Goal: Browse casually: Explore the website without a specific task or goal

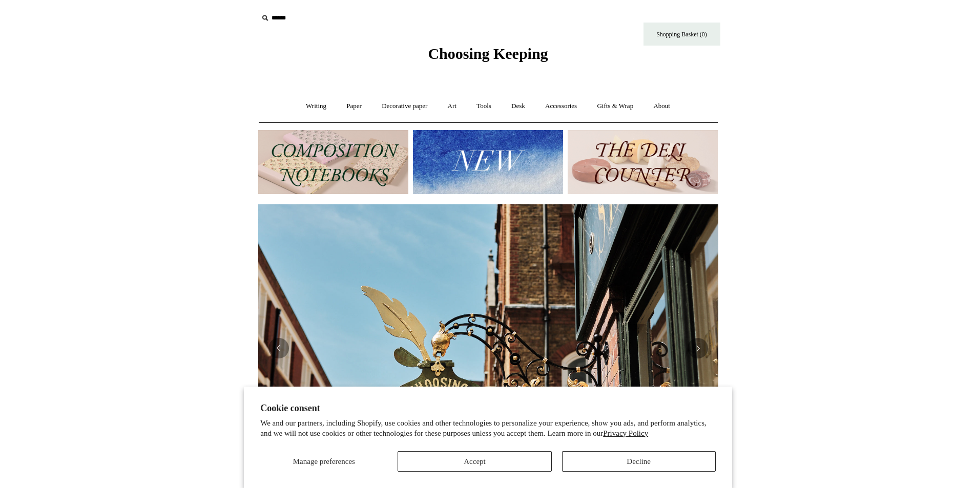
scroll to position [0, 927]
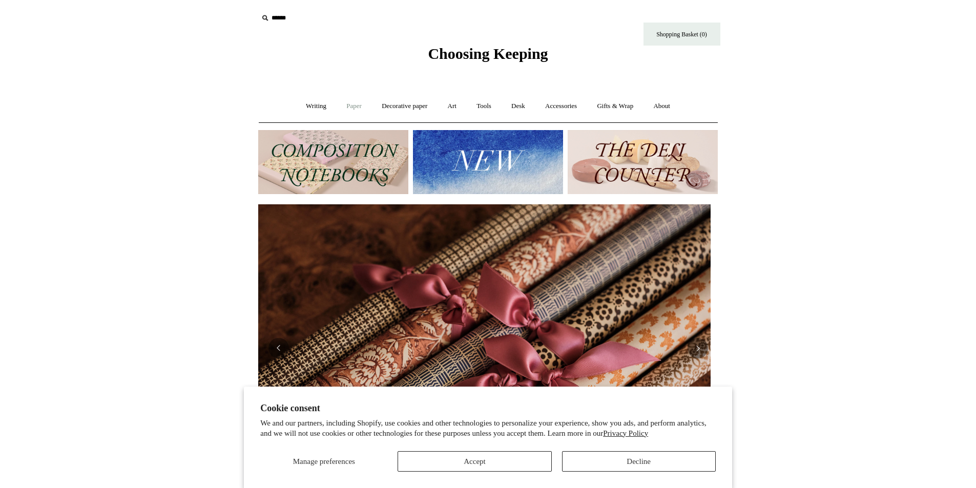
click at [345, 108] on link "Paper +" at bounding box center [354, 106] width 34 height 27
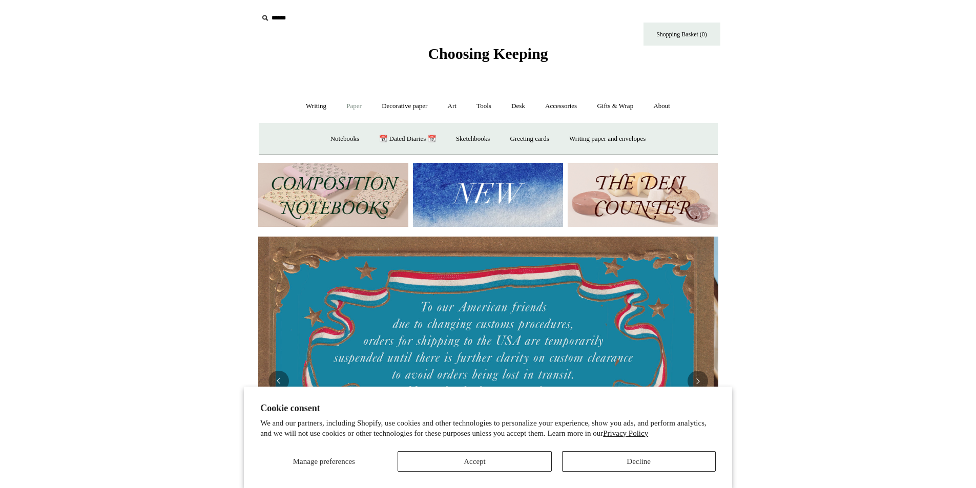
scroll to position [0, 0]
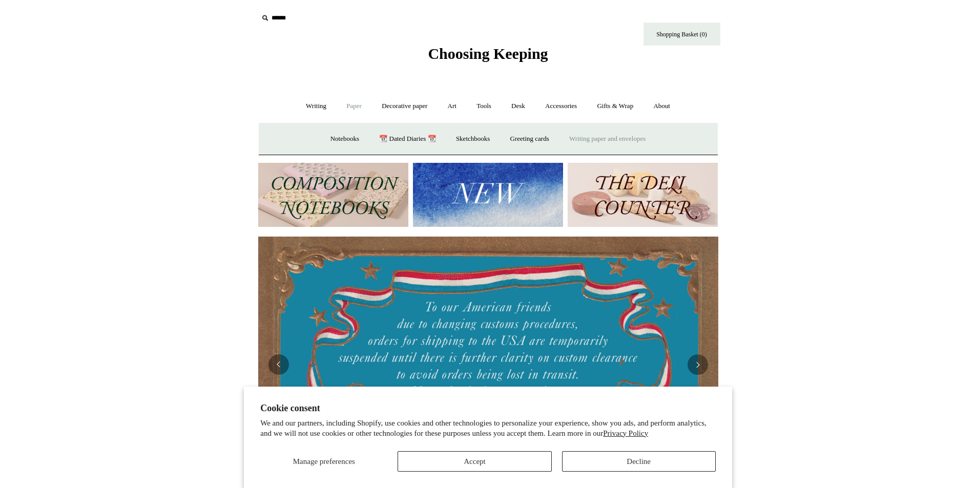
click at [608, 142] on link "Writing paper and envelopes +" at bounding box center [607, 138] width 95 height 27
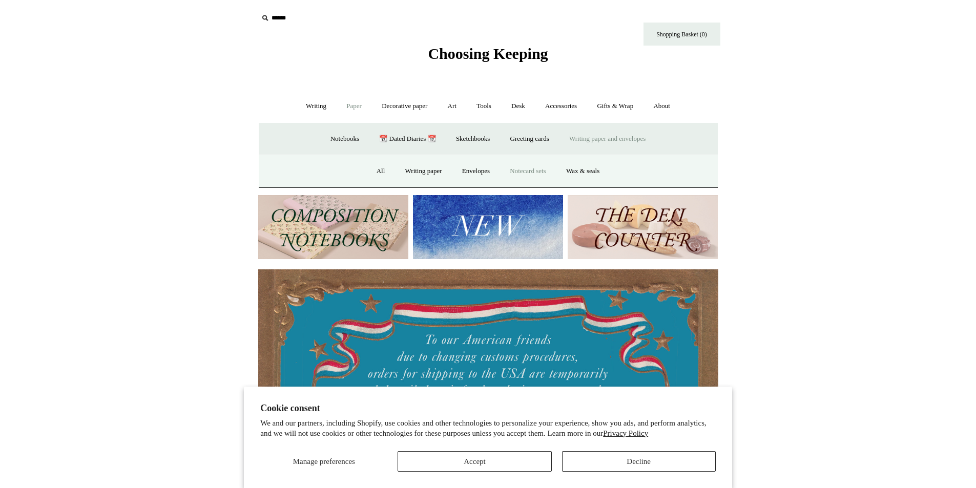
click at [528, 164] on link "Notecard sets" at bounding box center [527, 171] width 54 height 27
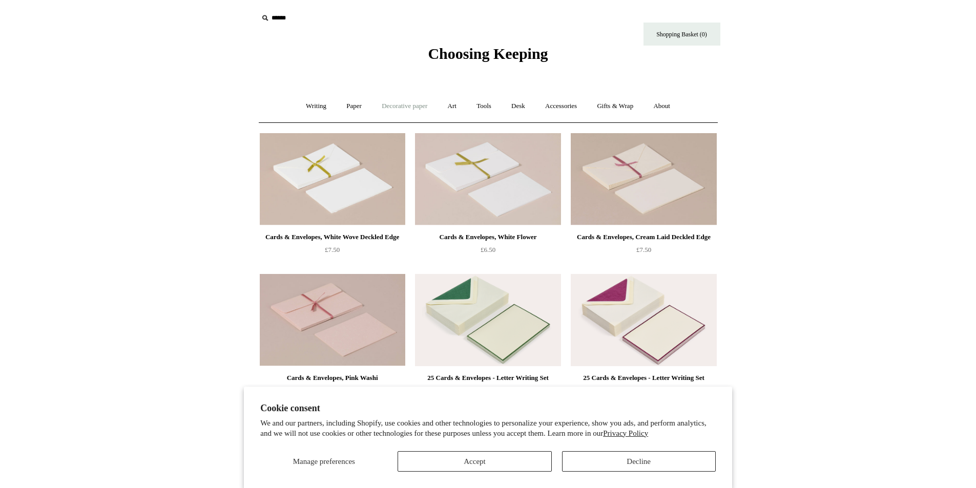
click at [383, 107] on link "Decorative paper +" at bounding box center [404, 106] width 64 height 27
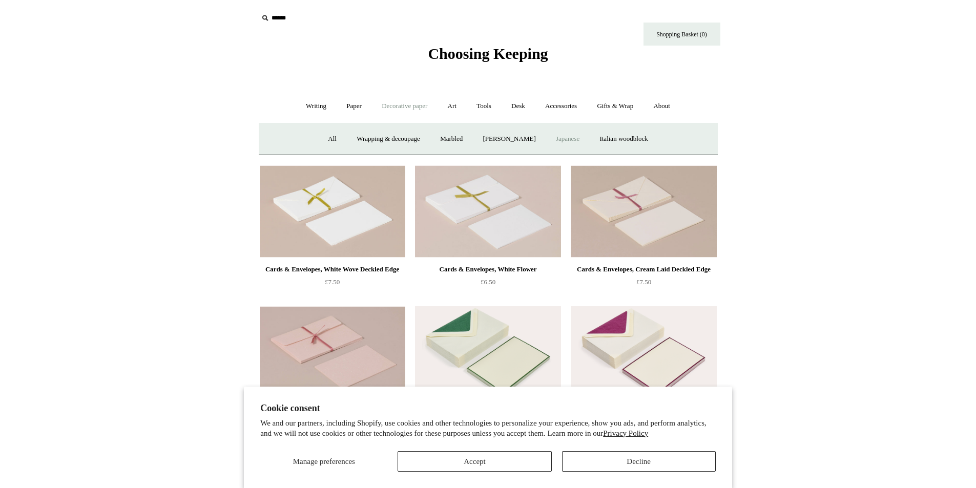
click at [568, 136] on link "Japanese" at bounding box center [567, 138] width 42 height 27
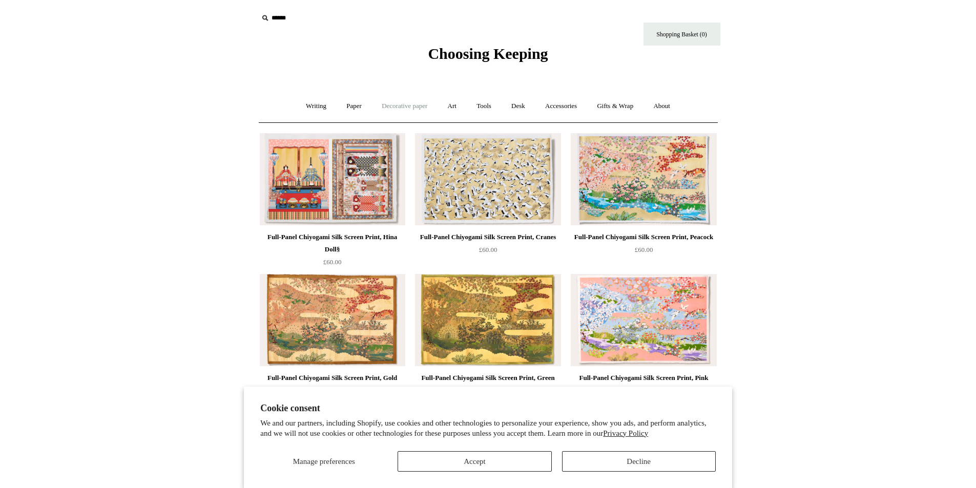
click at [394, 107] on link "Decorative paper +" at bounding box center [404, 106] width 64 height 27
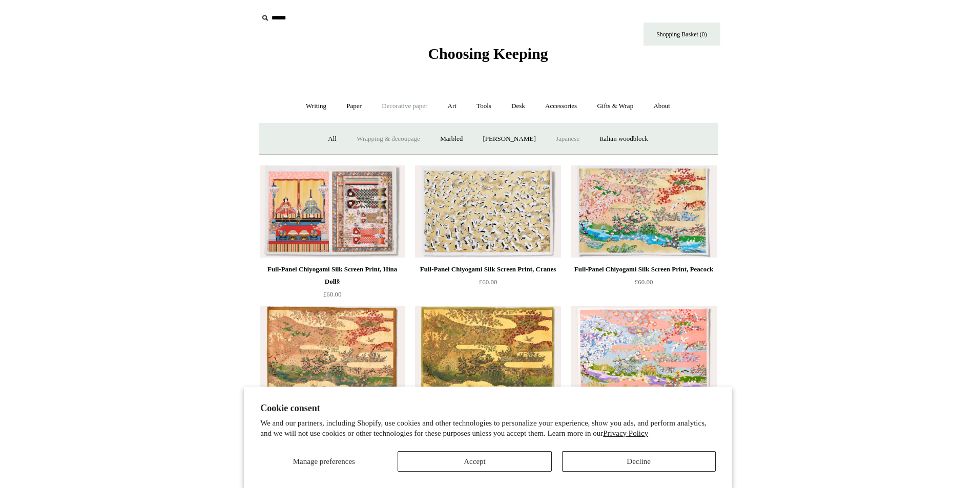
click at [378, 134] on link "Wrapping & decoupage" at bounding box center [388, 138] width 82 height 27
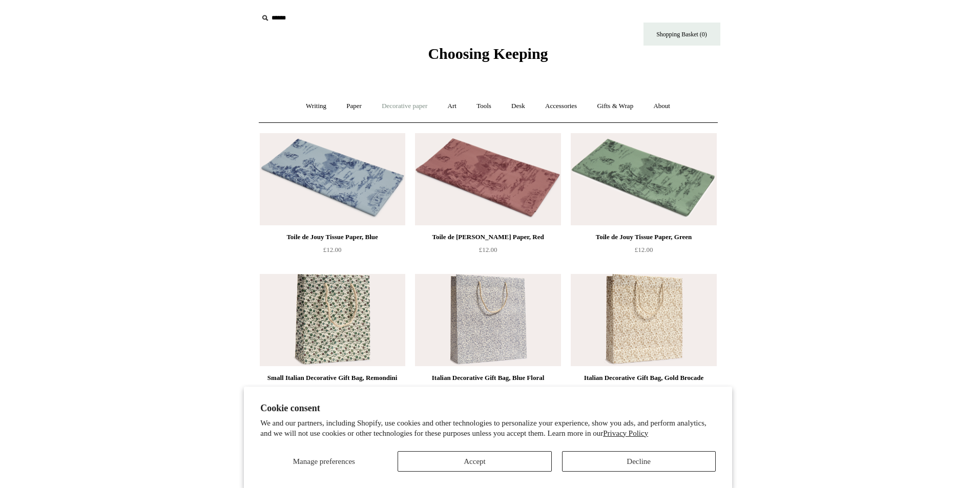
click at [408, 104] on link "Decorative paper +" at bounding box center [404, 106] width 64 height 27
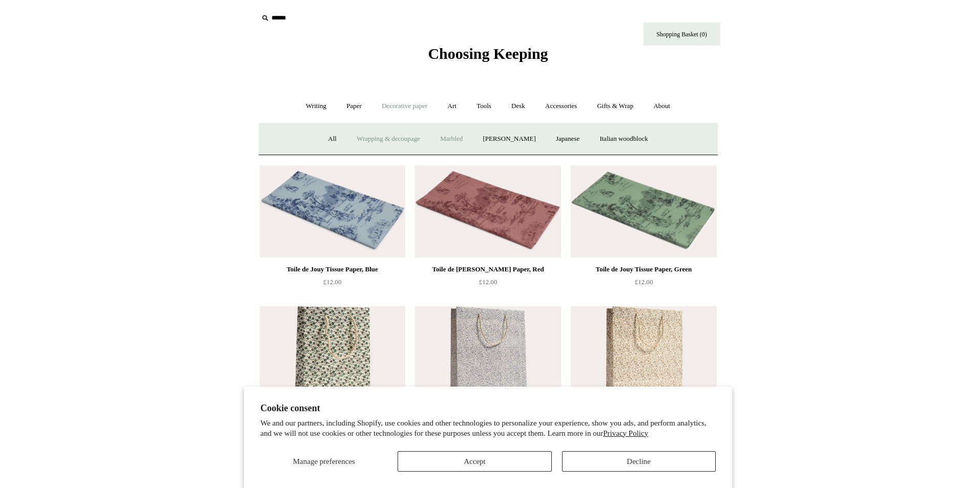
click at [436, 139] on link "Marbled" at bounding box center [451, 138] width 41 height 27
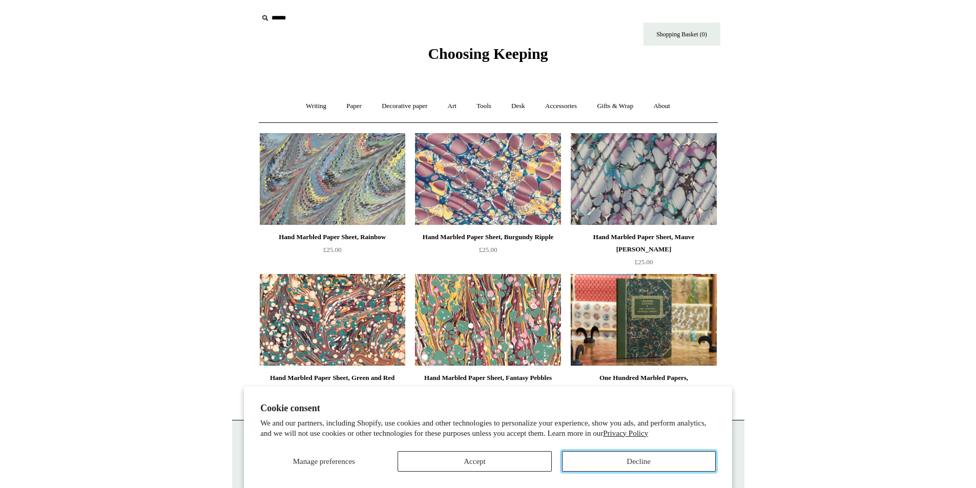
click at [640, 459] on button "Decline" at bounding box center [639, 461] width 154 height 20
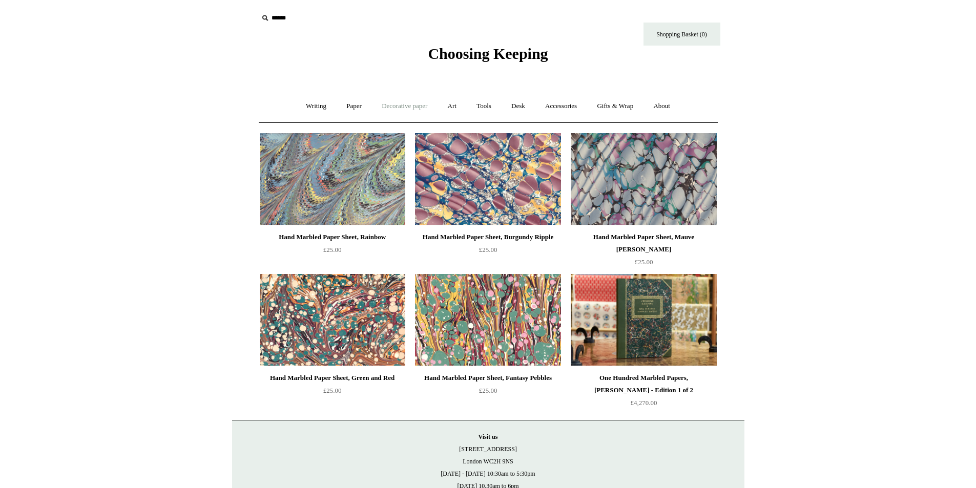
click at [396, 105] on link "Decorative paper +" at bounding box center [404, 106] width 64 height 27
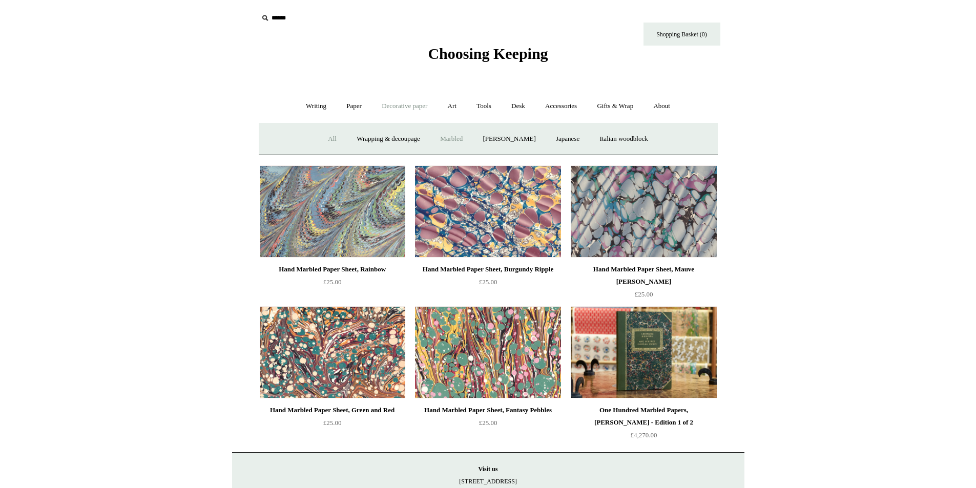
click at [320, 140] on link "All" at bounding box center [332, 138] width 27 height 27
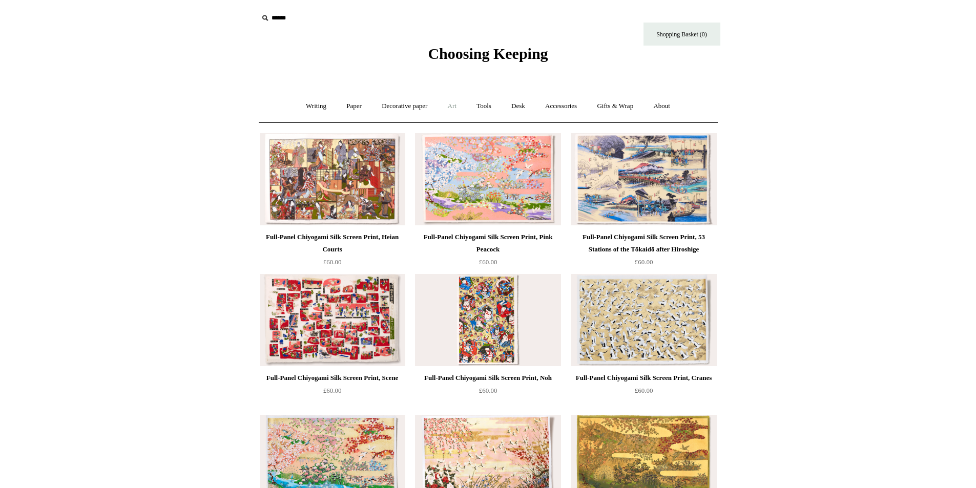
click at [450, 106] on link "Art +" at bounding box center [451, 106] width 27 height 27
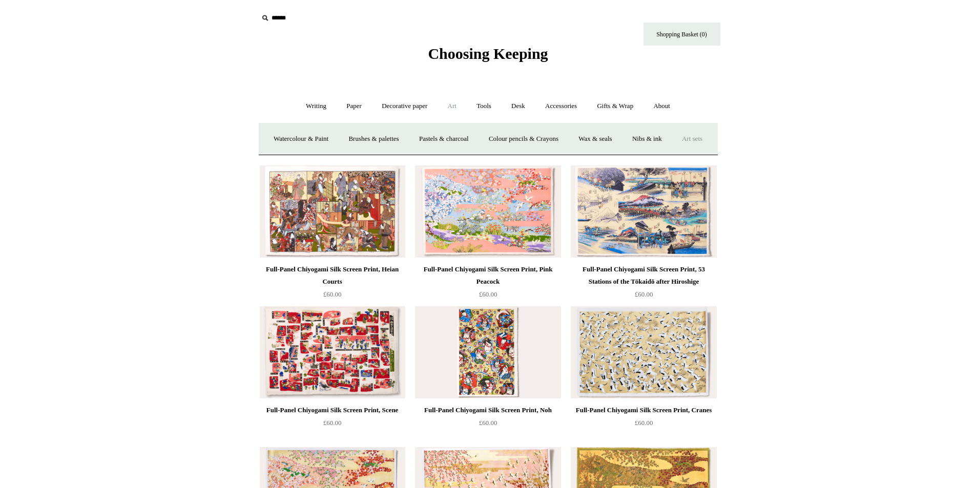
click at [672, 153] on link "Art sets" at bounding box center [691, 138] width 39 height 27
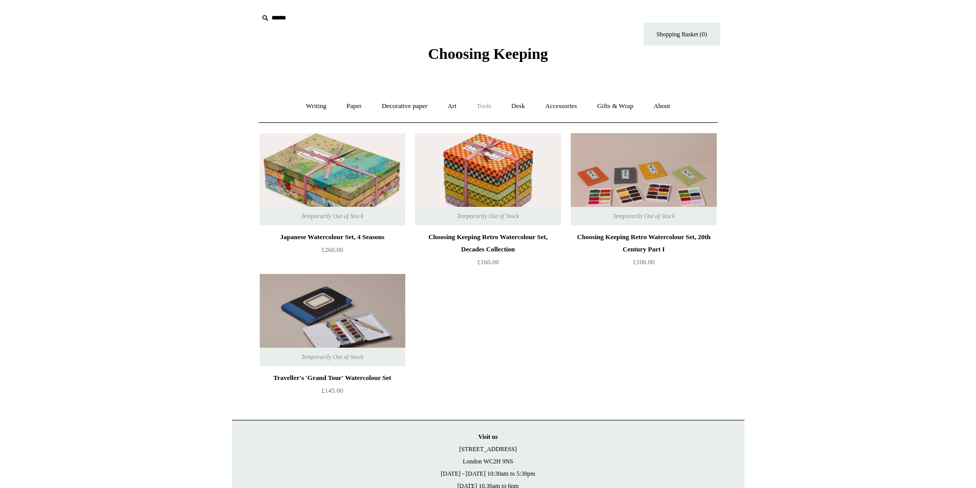
click at [487, 113] on link "Tools +" at bounding box center [483, 106] width 33 height 27
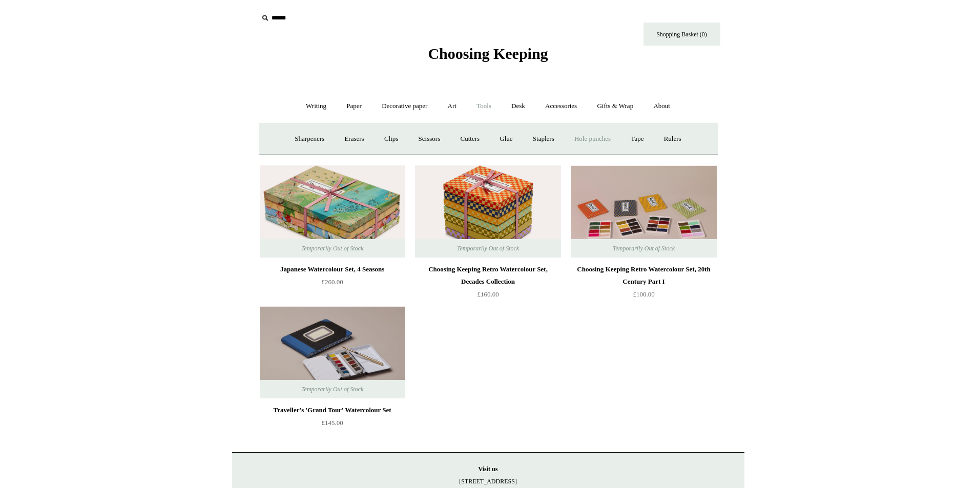
click at [607, 141] on link "Hole punches" at bounding box center [592, 138] width 55 height 27
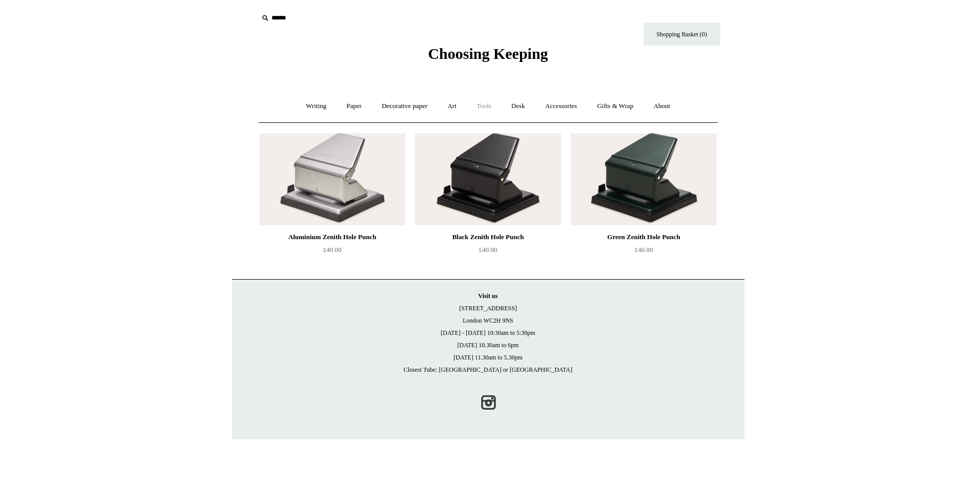
click at [493, 107] on link "Tools +" at bounding box center [483, 106] width 33 height 27
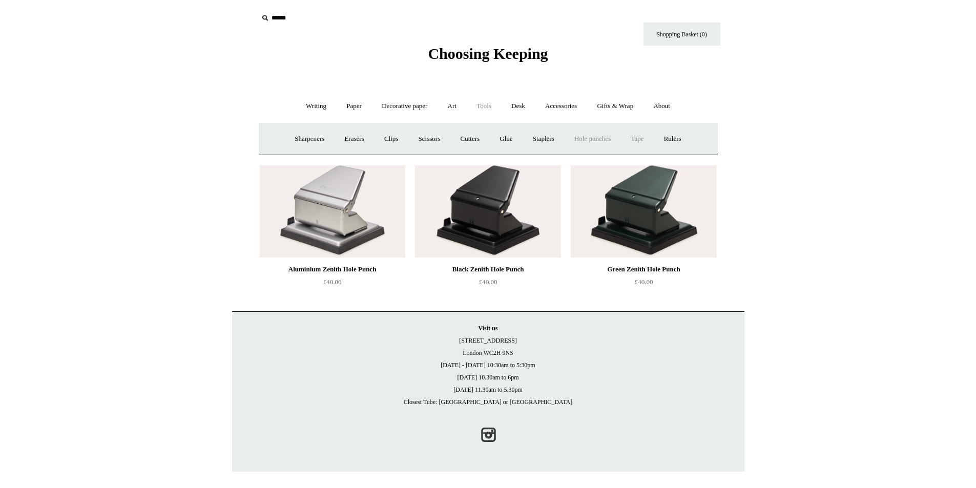
click at [647, 139] on link "Tape +" at bounding box center [636, 138] width 31 height 27
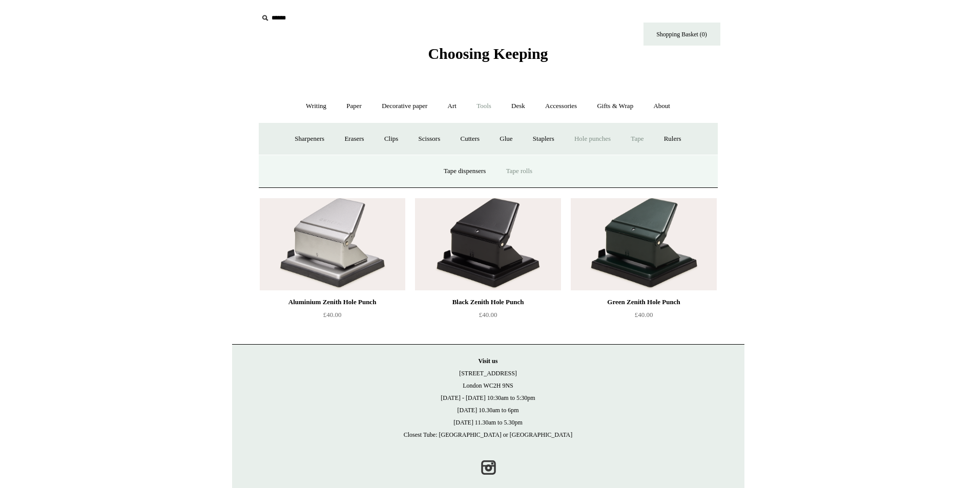
click at [534, 167] on link "Tape rolls" at bounding box center [519, 171] width 45 height 27
